Goal: Task Accomplishment & Management: Use online tool/utility

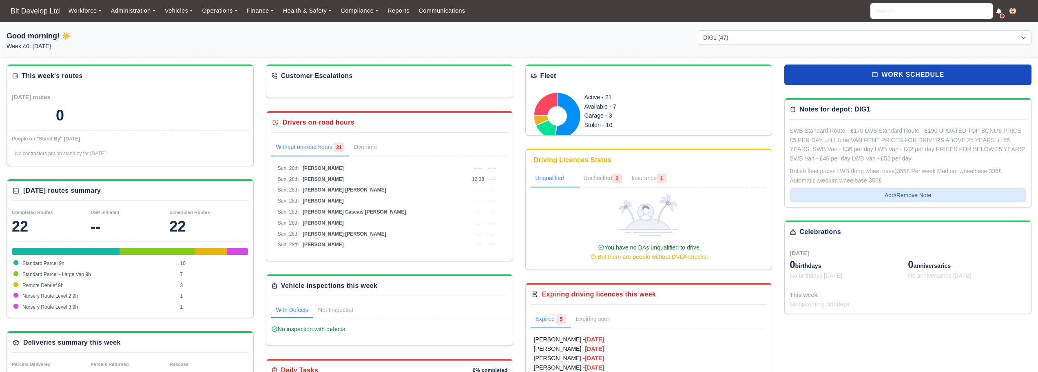
select select "2"
click at [96, 11] on link "Workforce" at bounding box center [85, 11] width 42 height 16
click at [93, 32] on link "Manpower" at bounding box center [101, 28] width 66 height 17
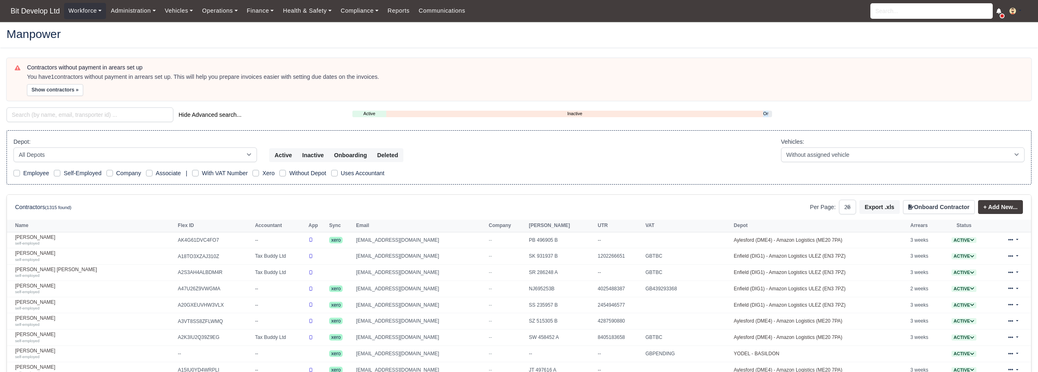
select select "25"
click at [181, 290] on td "A47U26Z9VWGMA" at bounding box center [214, 288] width 77 height 16
click at [40, 290] on div "self-employed" at bounding box center [94, 291] width 159 height 6
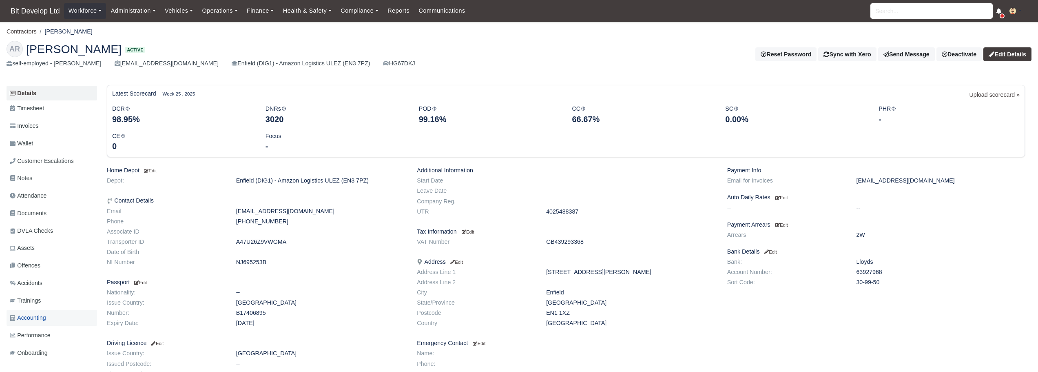
click at [45, 317] on span "Accounting" at bounding box center [28, 317] width 36 height 9
